Goal: Information Seeking & Learning: Learn about a topic

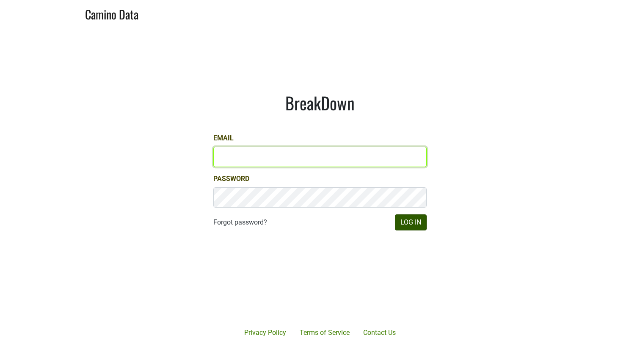
type input "dfay@petermichaelwinery.com"
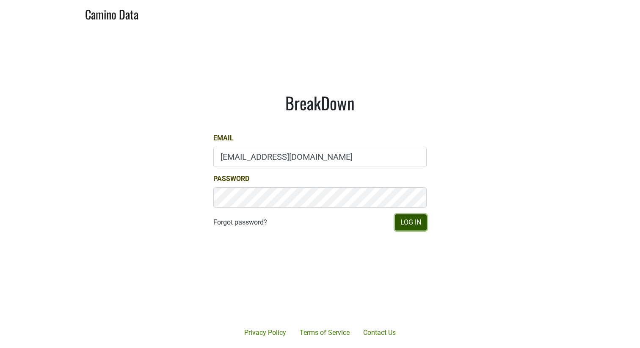
click at [417, 220] on button "Log In" at bounding box center [411, 223] width 32 height 16
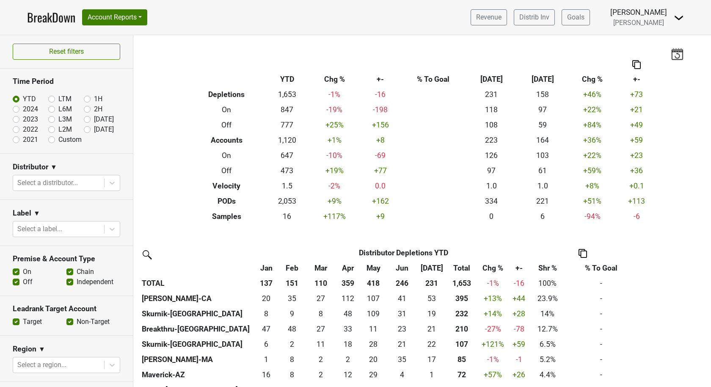
click at [640, 17] on img at bounding box center [679, 18] width 10 height 10
click at [640, 49] on link "Open Leadrank" at bounding box center [650, 48] width 67 height 14
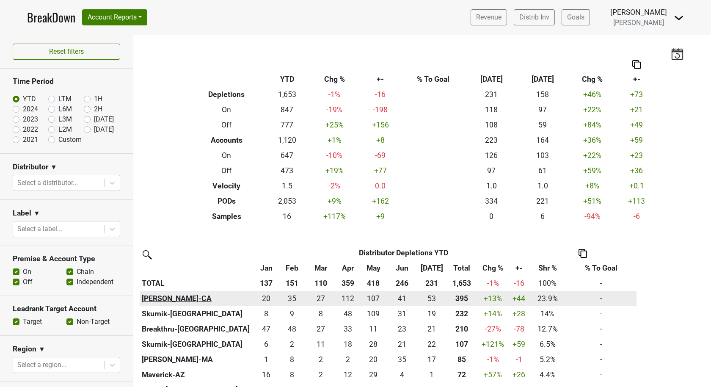
click at [177, 297] on th "Chambers-CA" at bounding box center [197, 298] width 115 height 15
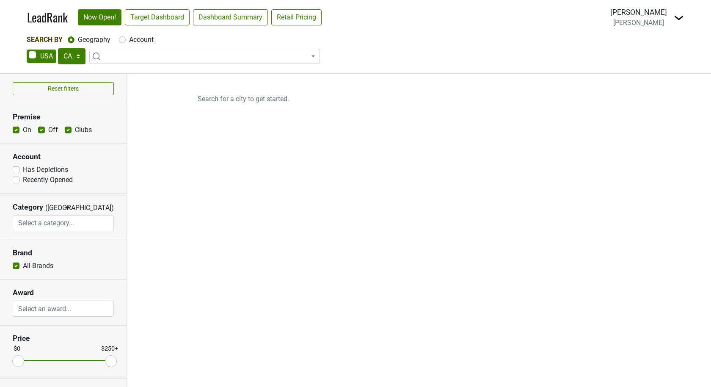
select select "CA"
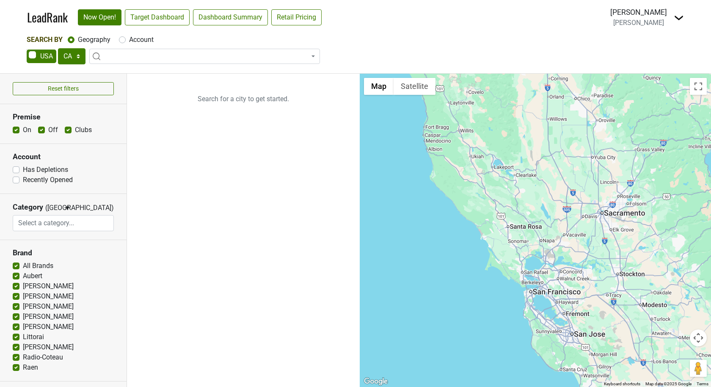
click at [232, 60] on span at bounding box center [204, 56] width 231 height 15
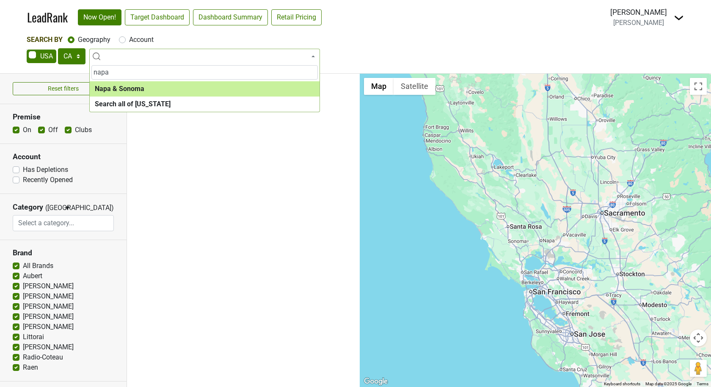
type input "napa"
select select "1138"
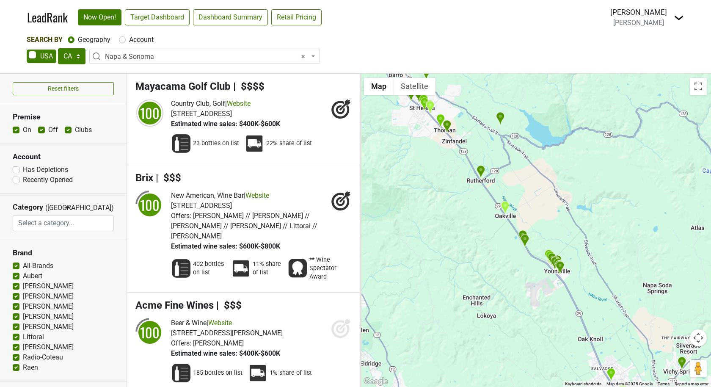
drag, startPoint x: 529, startPoint y: 205, endPoint x: 562, endPoint y: 243, distance: 50.1
click at [562, 243] on div at bounding box center [535, 230] width 351 height 313
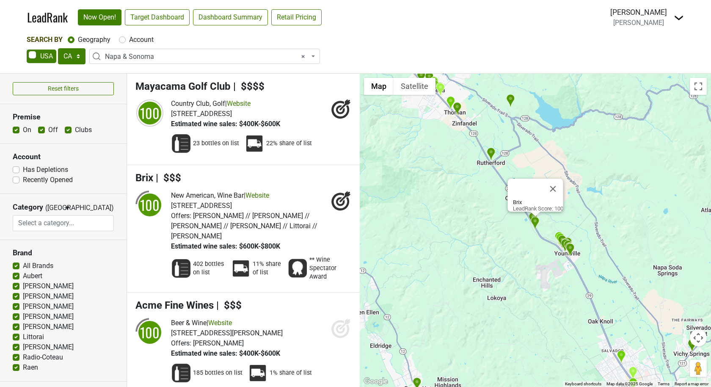
click at [571, 248] on img "Ad Hoc" at bounding box center [570, 250] width 9 height 14
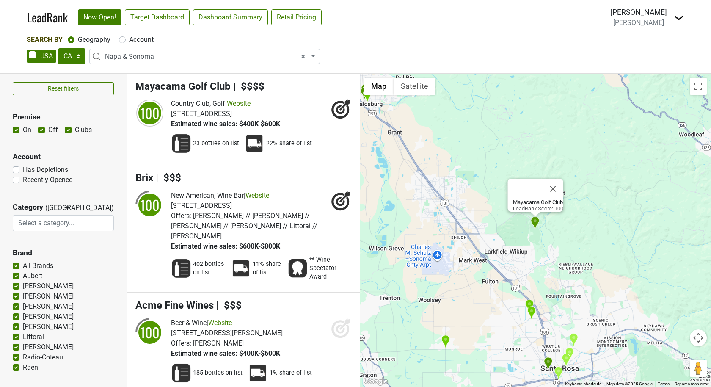
drag, startPoint x: 268, startPoint y: 86, endPoint x: 244, endPoint y: 85, distance: 24.1
click at [244, 85] on h4 "Mayacama Golf Club | $$$$" at bounding box center [243, 86] width 216 height 12
click at [168, 19] on link "Target Dashboard" at bounding box center [157, 17] width 65 height 16
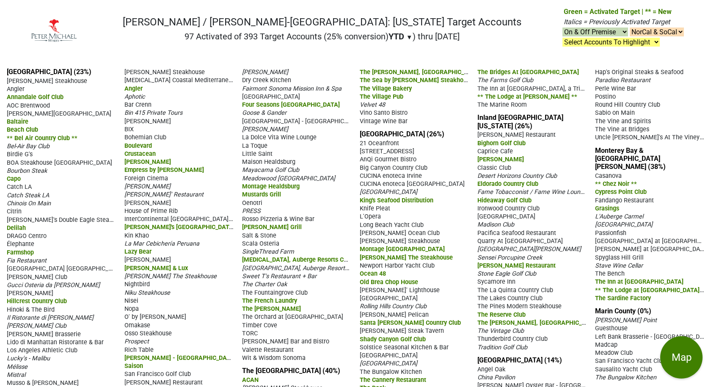
drag, startPoint x: 239, startPoint y: 39, endPoint x: 250, endPoint y: 38, distance: 11.0
click at [250, 38] on h2 "97 Activated of 393 Target Accounts (25% conversion) YTD ▼ YTD LTM ) thru [DATE]" at bounding box center [322, 36] width 399 height 10
drag, startPoint x: 320, startPoint y: 40, endPoint x: 381, endPoint y: 38, distance: 61.4
click at [381, 38] on h2 "97 Activated of 393 Target Accounts (25% conversion) YTD ▼ YTD LTM ) thru [DATE]" at bounding box center [322, 36] width 399 height 10
